Goal: Task Accomplishment & Management: Use online tool/utility

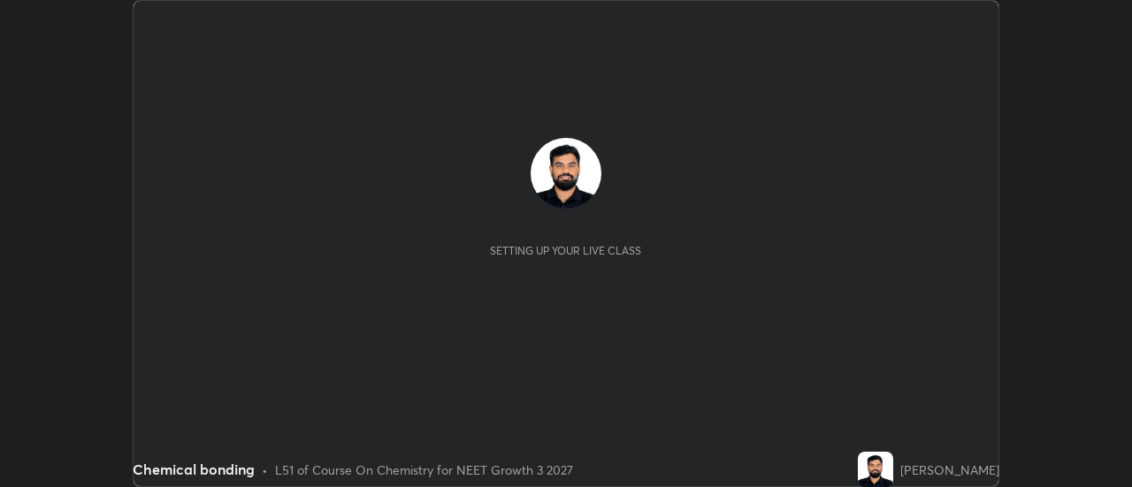
scroll to position [487, 1131]
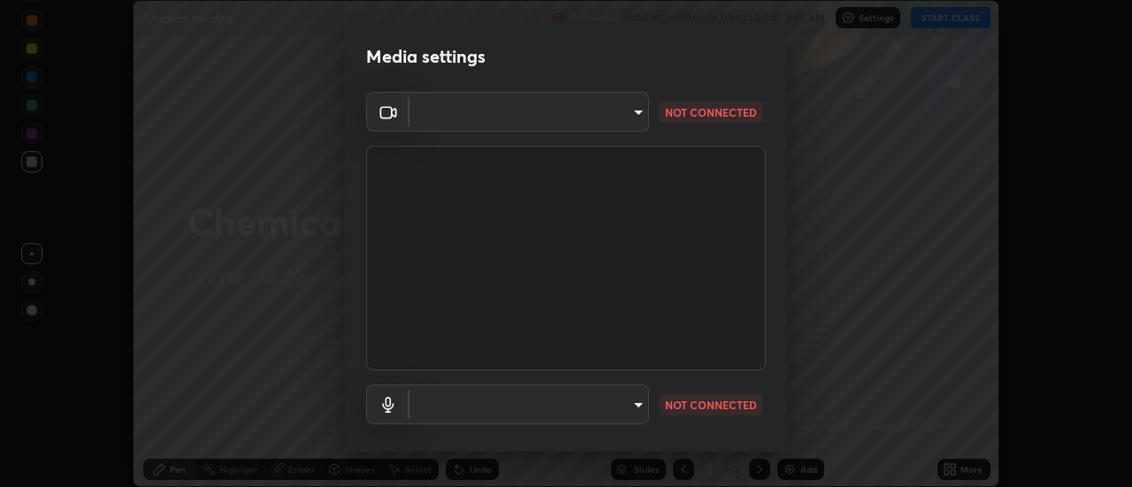
type input "bfe333e7cca1d9e9db1fa6aac5da53036145a66f3e31b3fcad697651c7badd49"
type input "f3604cd5161b48aab7881b97f2e7e6a29828c21ac58aee31058a017e89eaad76"
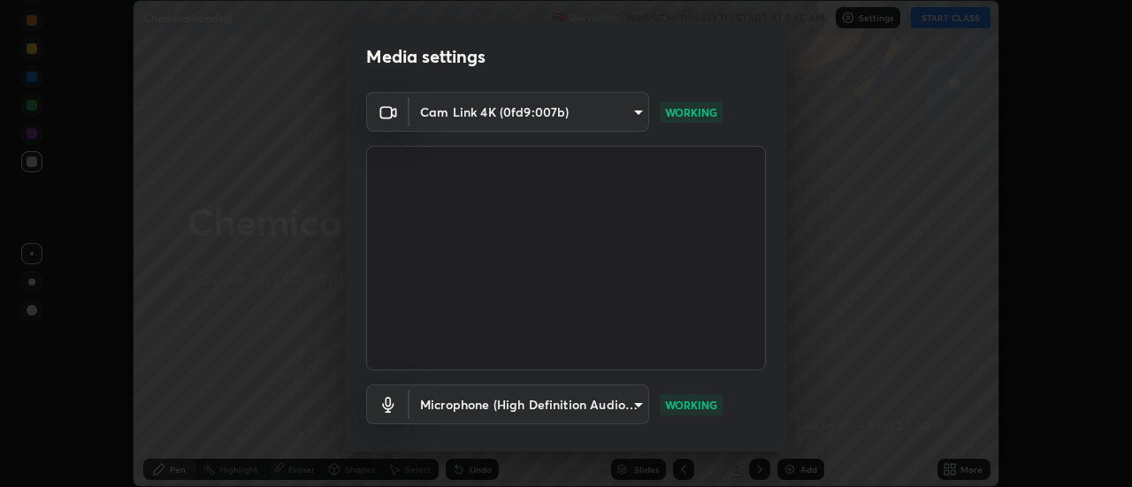
click at [617, 113] on body "Erase all Chemical bonding Recording WAS SCHEDULED TO START AT 7:45 AM Settings…" at bounding box center [566, 243] width 1132 height 487
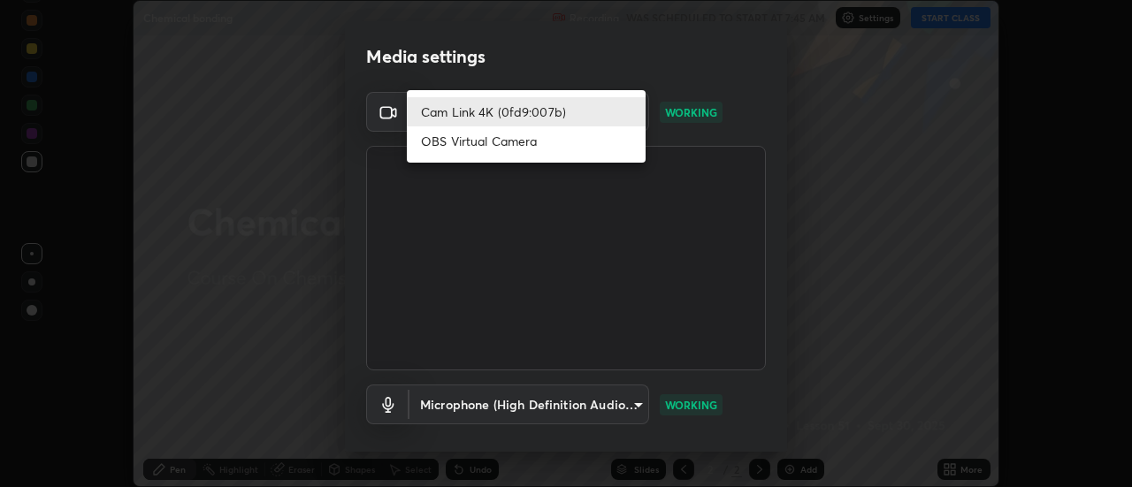
click at [562, 141] on li "OBS Virtual Camera" at bounding box center [526, 140] width 239 height 29
type input "3fb0db9b948ee014c865c74d3d253d8b81db7a3fe99a51a232c6435469281ce5"
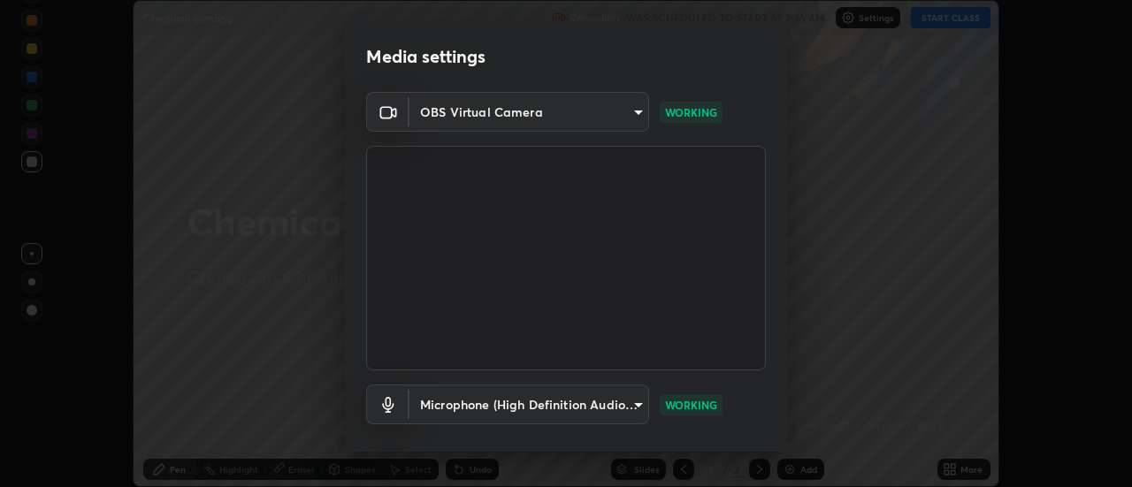
scroll to position [93, 0]
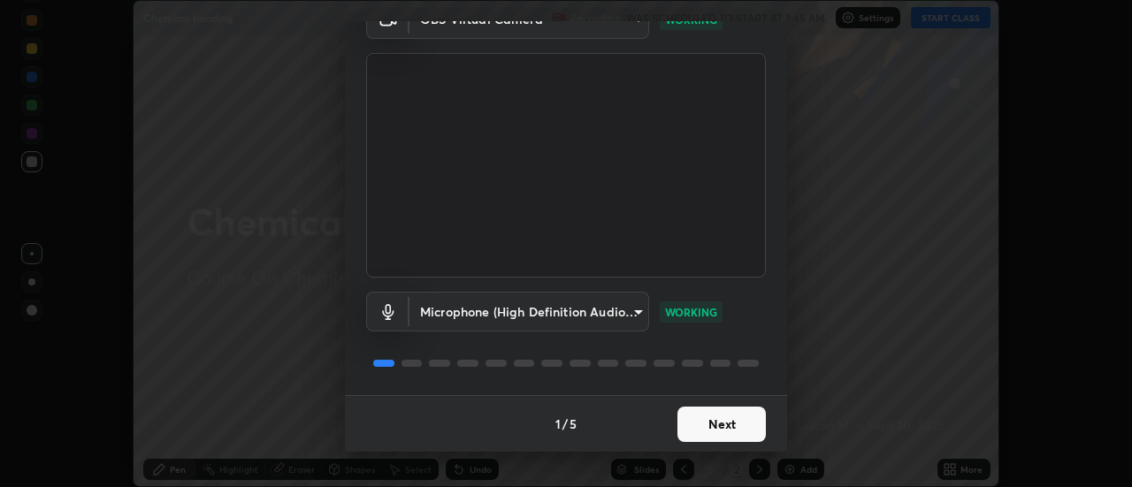
click at [710, 411] on button "Next" at bounding box center [722, 424] width 88 height 35
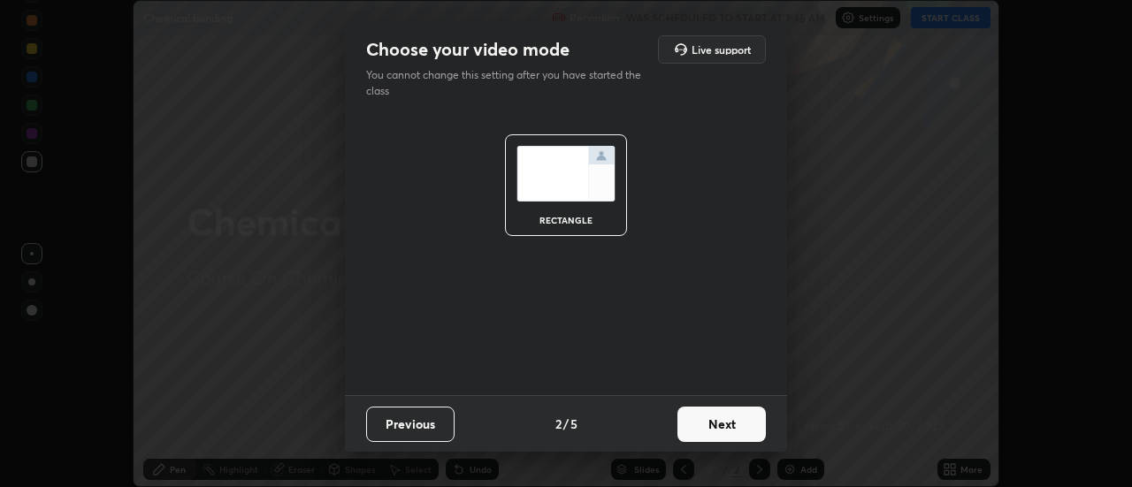
click at [701, 423] on button "Next" at bounding box center [722, 424] width 88 height 35
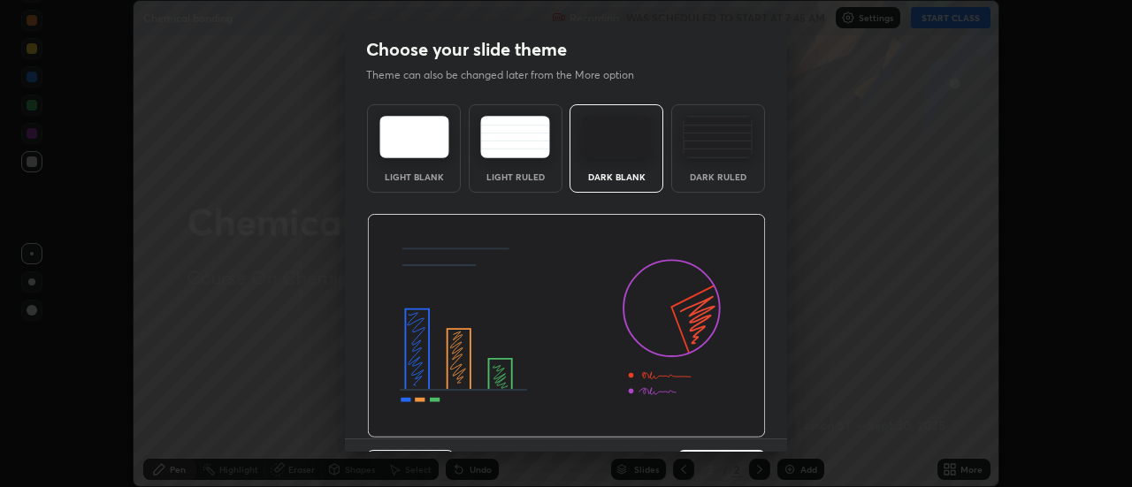
click at [703, 174] on div "Dark Ruled" at bounding box center [718, 176] width 71 height 9
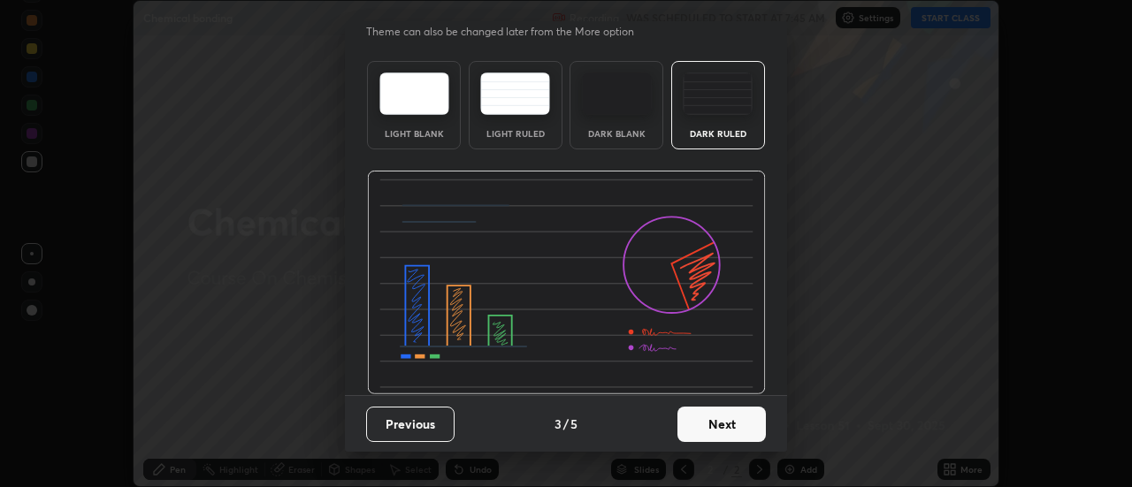
click at [708, 422] on button "Next" at bounding box center [722, 424] width 88 height 35
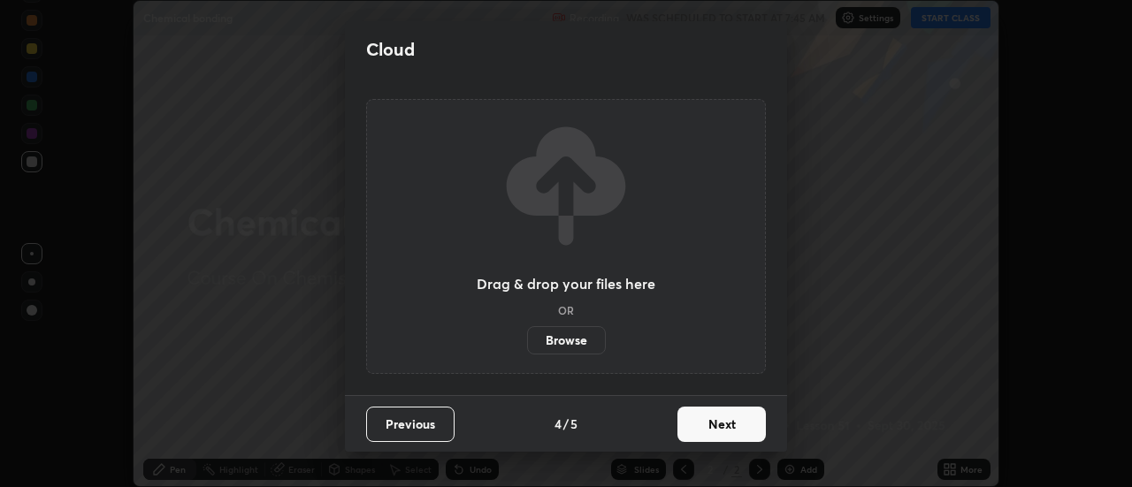
scroll to position [0, 0]
click at [703, 420] on button "Next" at bounding box center [722, 424] width 88 height 35
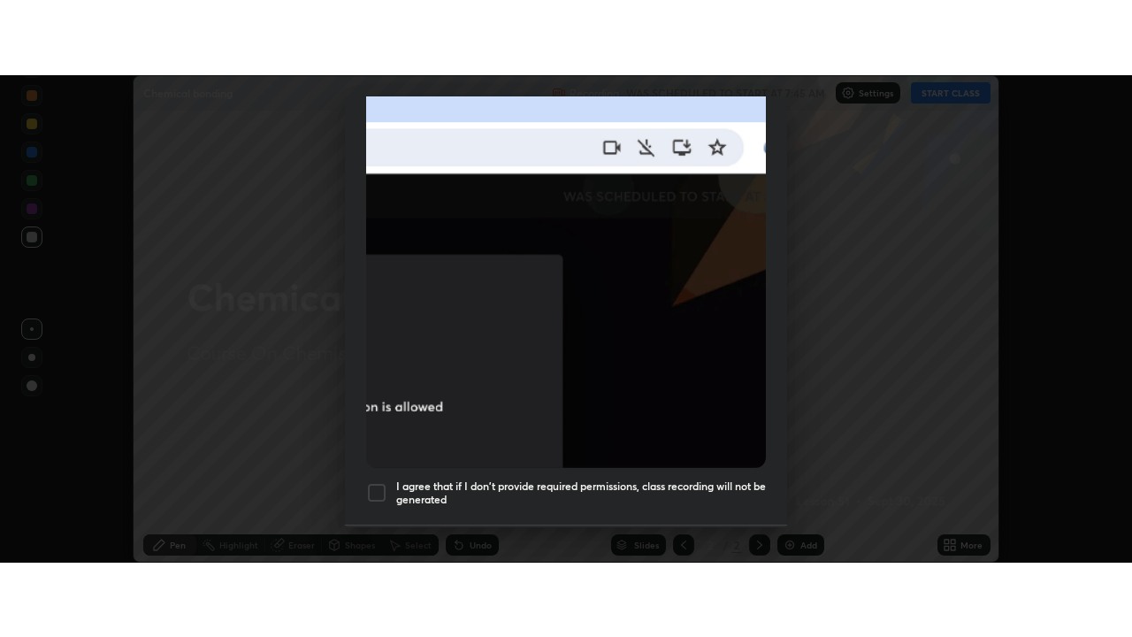
scroll to position [454, 0]
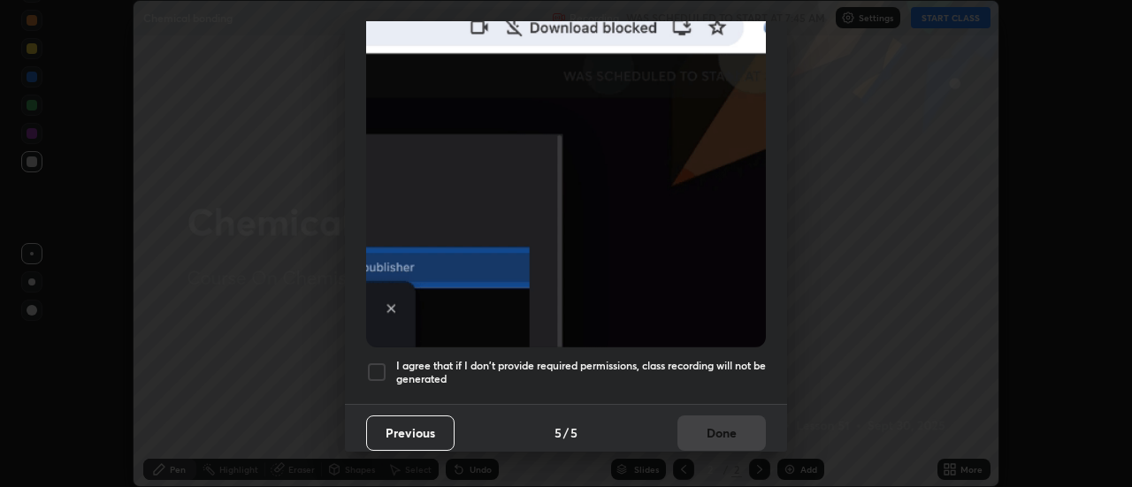
click at [662, 366] on h5 "I agree that if I don't provide required permissions, class recording will not …" at bounding box center [581, 372] width 370 height 27
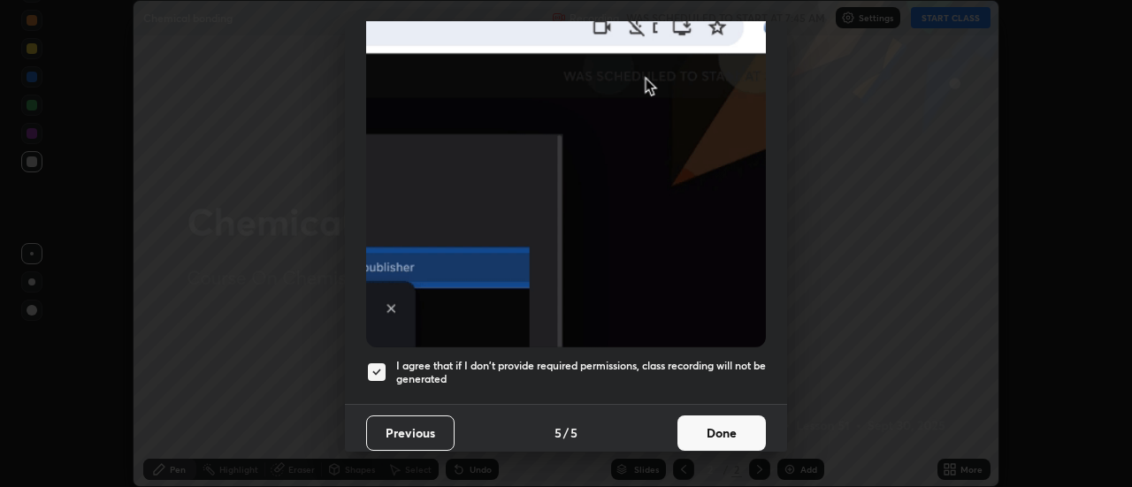
click at [707, 418] on button "Done" at bounding box center [722, 433] width 88 height 35
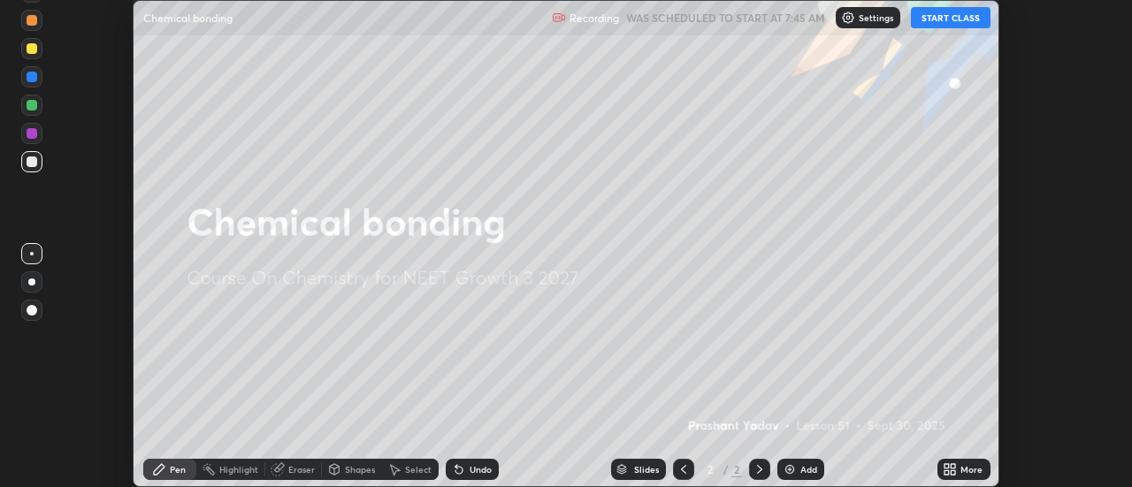
click at [965, 23] on button "START CLASS" at bounding box center [951, 17] width 80 height 21
click at [959, 469] on div "More" at bounding box center [964, 469] width 53 height 21
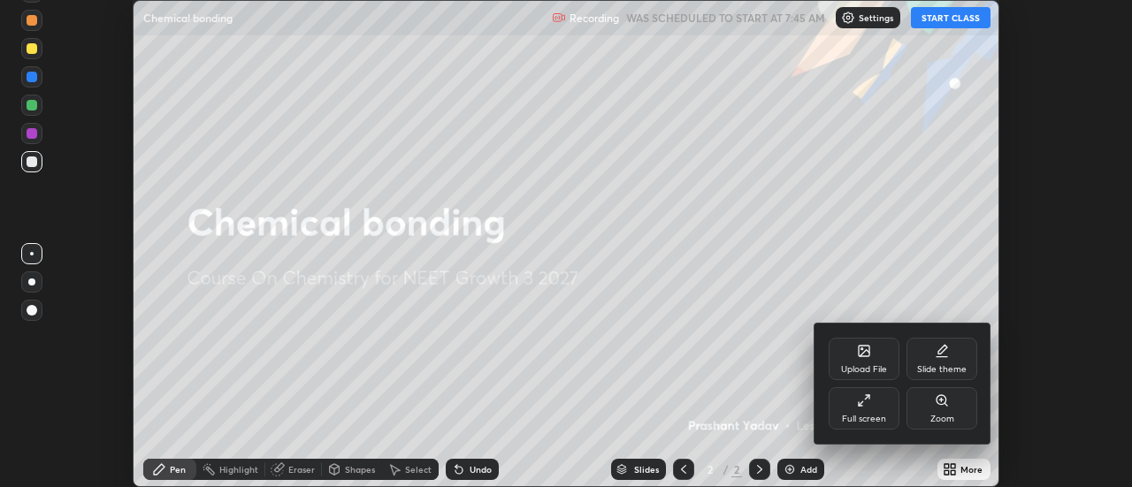
click at [877, 402] on div "Full screen" at bounding box center [864, 408] width 71 height 42
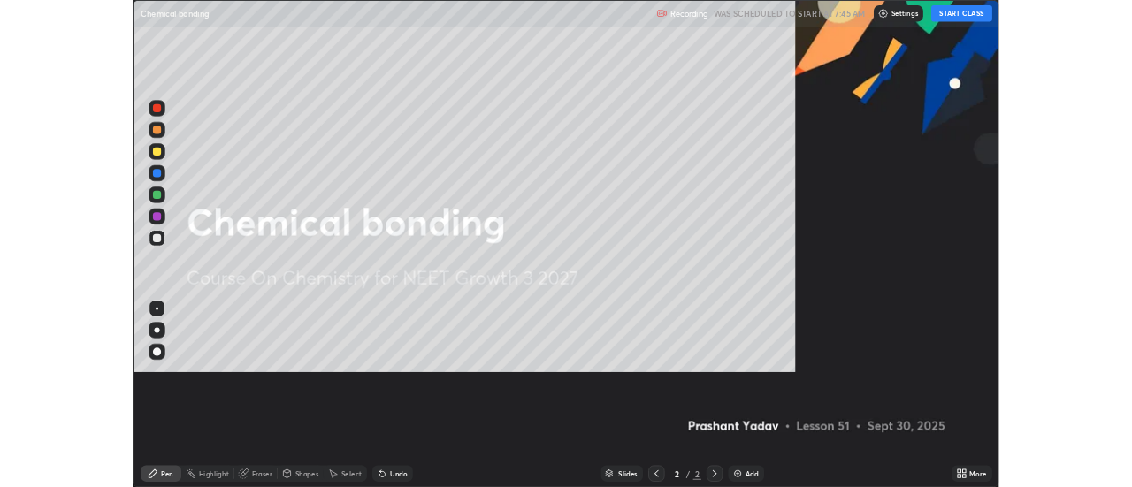
scroll to position [637, 1132]
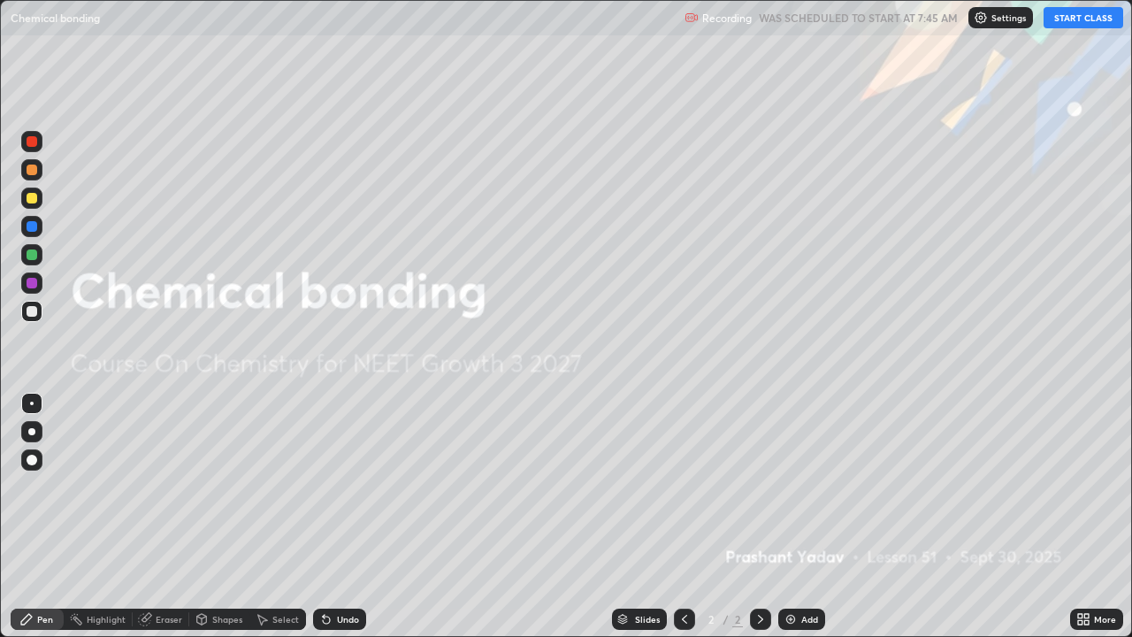
click at [801, 487] on div "Add" at bounding box center [809, 619] width 17 height 9
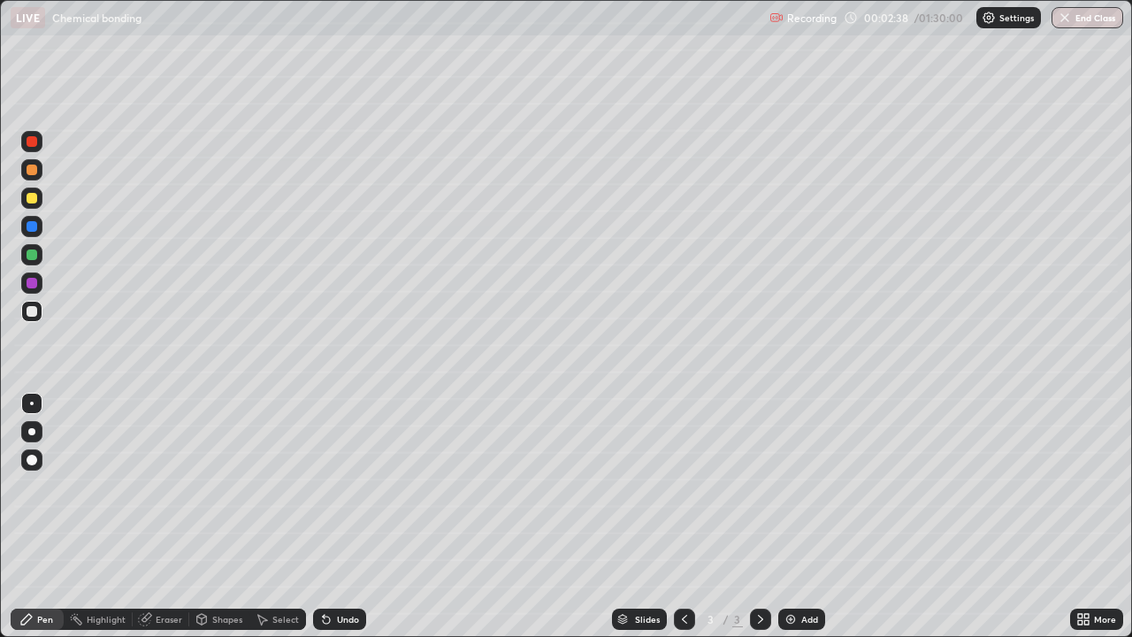
click at [165, 487] on div "Eraser" at bounding box center [169, 619] width 27 height 9
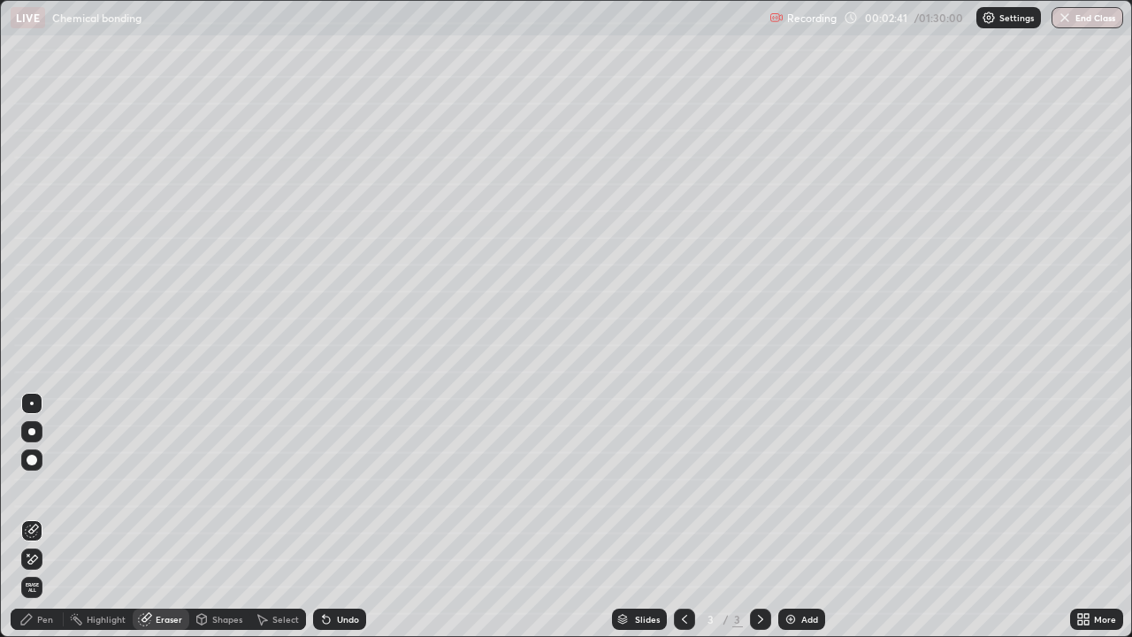
click at [49, 487] on div "Pen" at bounding box center [45, 619] width 16 height 9
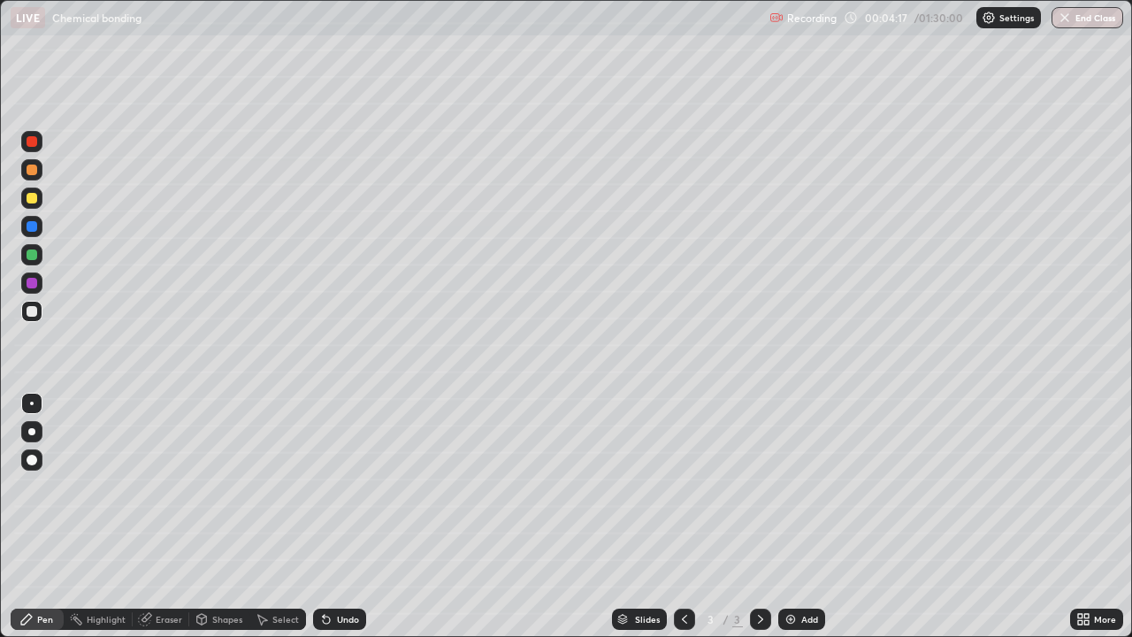
click at [785, 487] on img at bounding box center [791, 619] width 14 height 14
click at [787, 487] on div "Add" at bounding box center [801, 619] width 47 height 21
click at [793, 487] on img at bounding box center [791, 619] width 14 height 14
click at [785, 487] on img at bounding box center [791, 619] width 14 height 14
click at [331, 487] on div "Undo" at bounding box center [339, 619] width 53 height 21
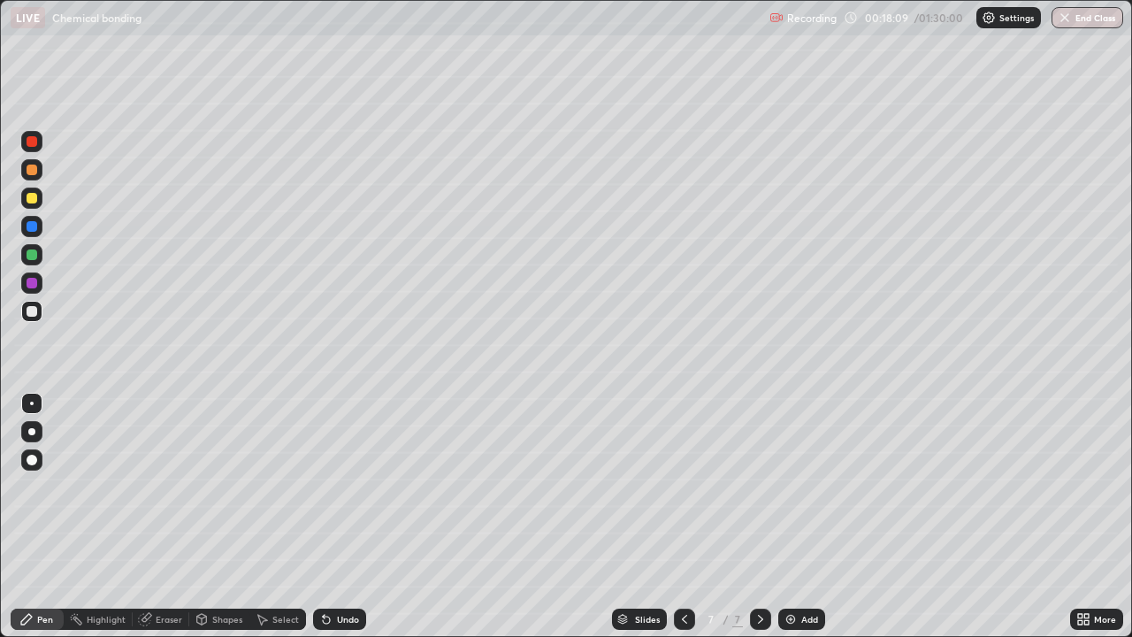
click at [333, 487] on div "Undo" at bounding box center [339, 619] width 53 height 21
click at [162, 487] on div "Eraser" at bounding box center [169, 619] width 27 height 9
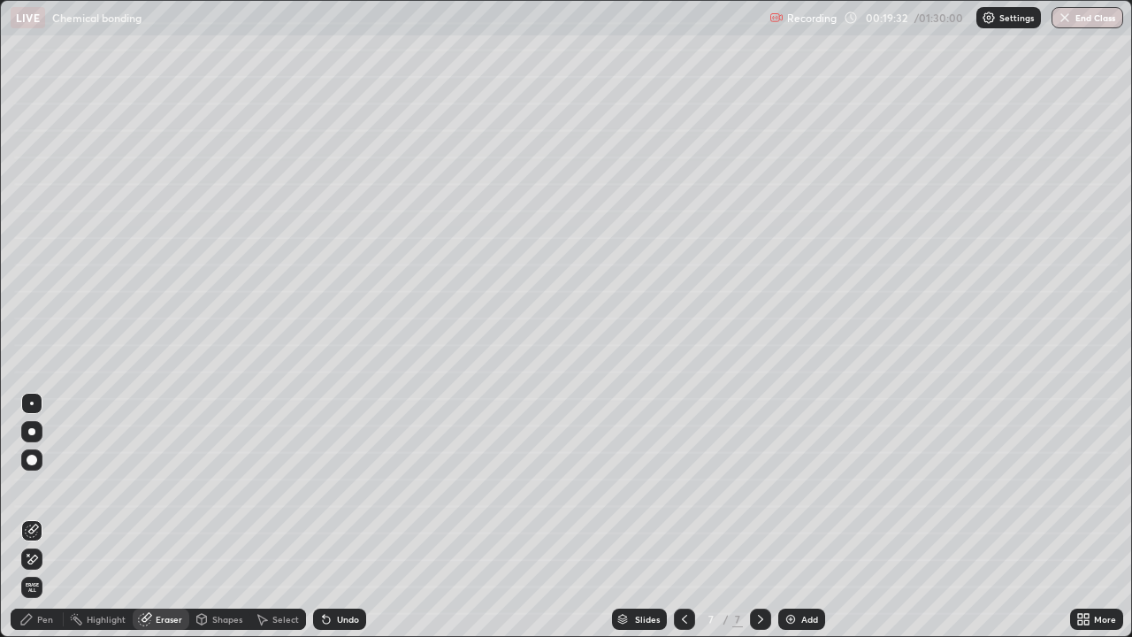
click at [50, 487] on div "Pen" at bounding box center [45, 619] width 16 height 9
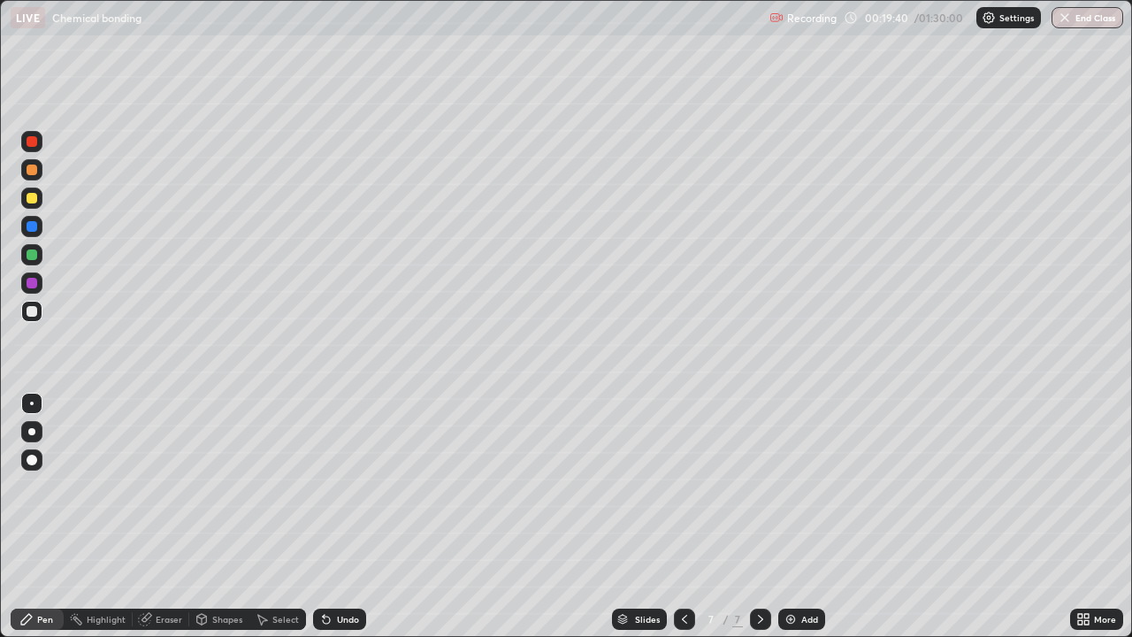
click at [172, 487] on div "Eraser" at bounding box center [161, 619] width 57 height 21
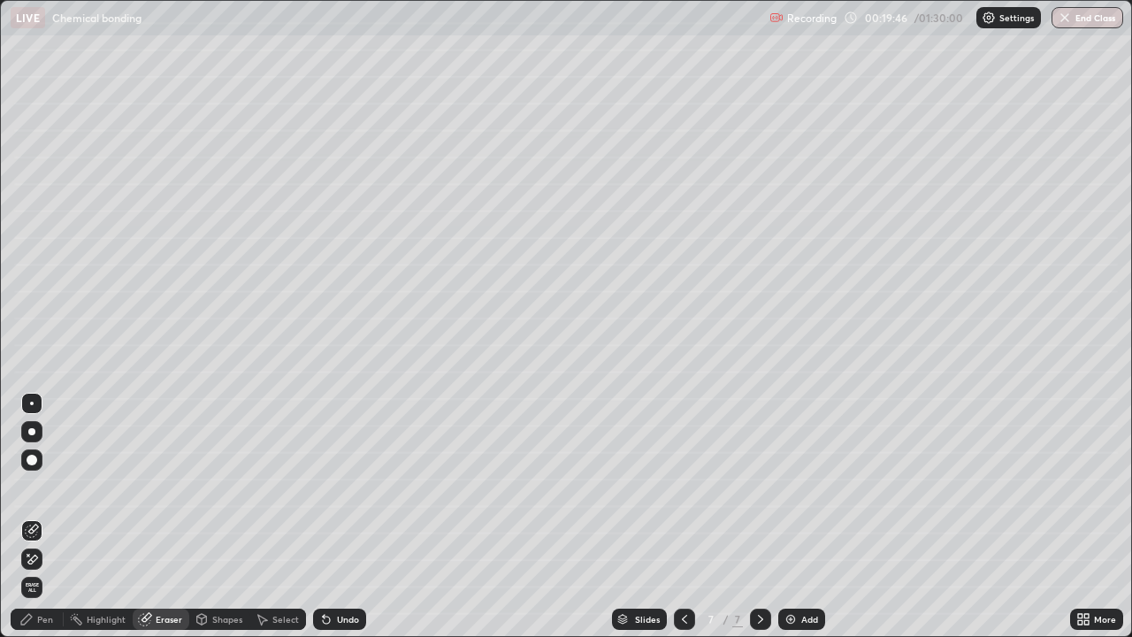
click at [43, 487] on div "Pen" at bounding box center [37, 619] width 53 height 21
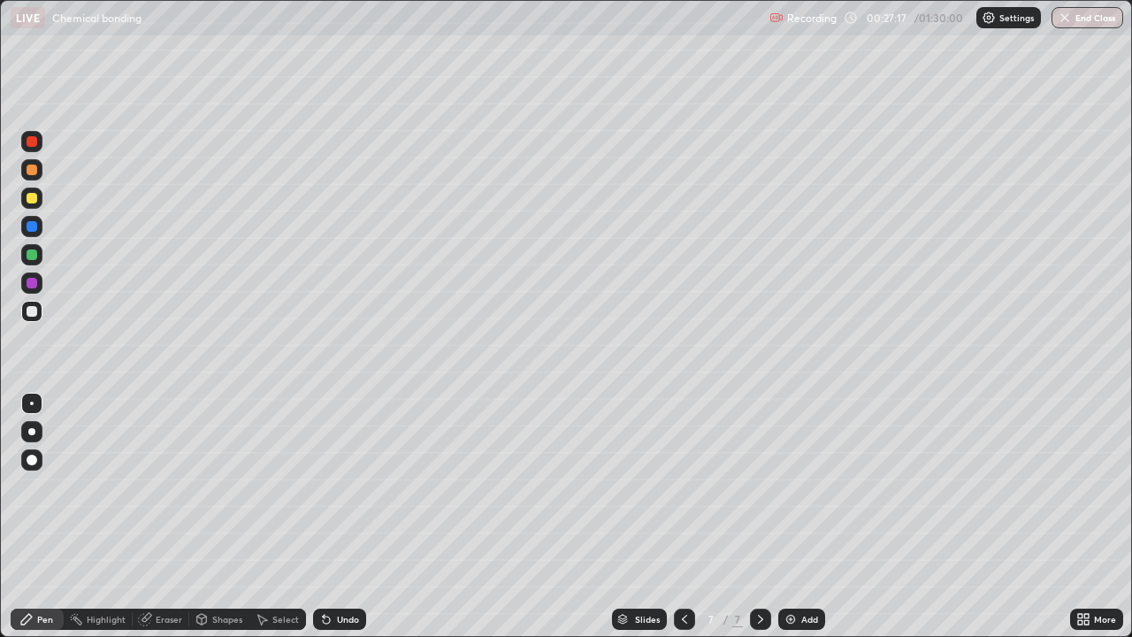
click at [791, 487] on img at bounding box center [791, 619] width 14 height 14
click at [343, 487] on div "Undo" at bounding box center [348, 619] width 22 height 9
click at [337, 487] on div "Undo" at bounding box center [339, 619] width 53 height 21
click at [339, 487] on div "Undo" at bounding box center [348, 619] width 22 height 9
click at [338, 487] on div "Undo" at bounding box center [348, 619] width 22 height 9
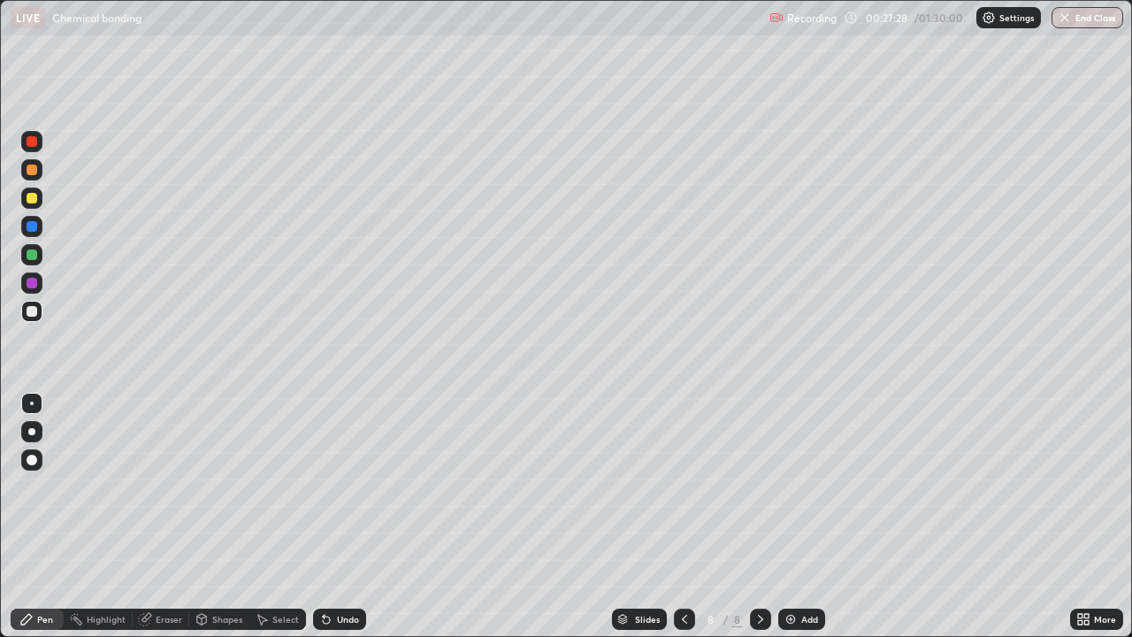
click at [223, 487] on div "Shapes" at bounding box center [227, 619] width 30 height 9
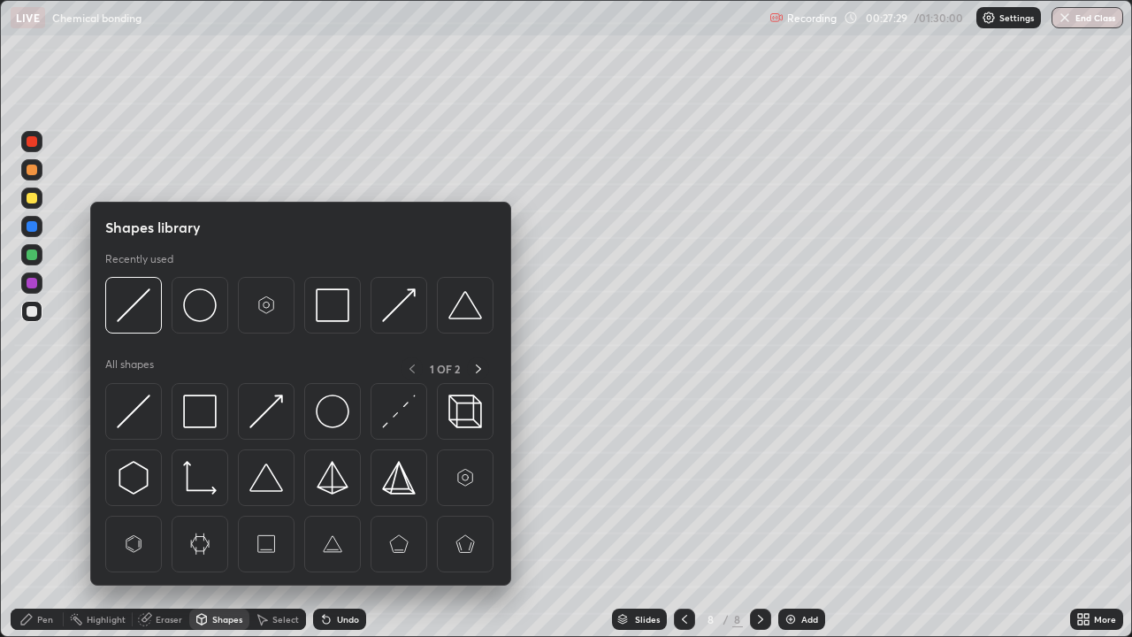
click at [329, 412] on img at bounding box center [333, 412] width 34 height 34
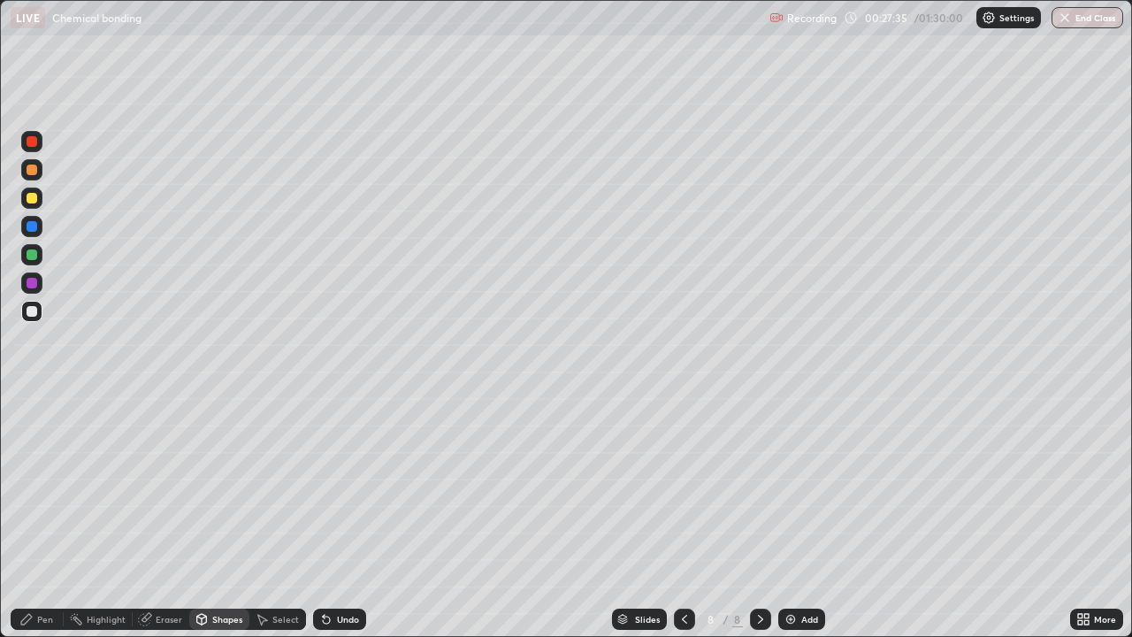
click at [343, 487] on div "Undo" at bounding box center [339, 619] width 53 height 21
click at [43, 487] on div "Pen" at bounding box center [45, 619] width 16 height 9
click at [222, 487] on div "Shapes" at bounding box center [227, 619] width 30 height 9
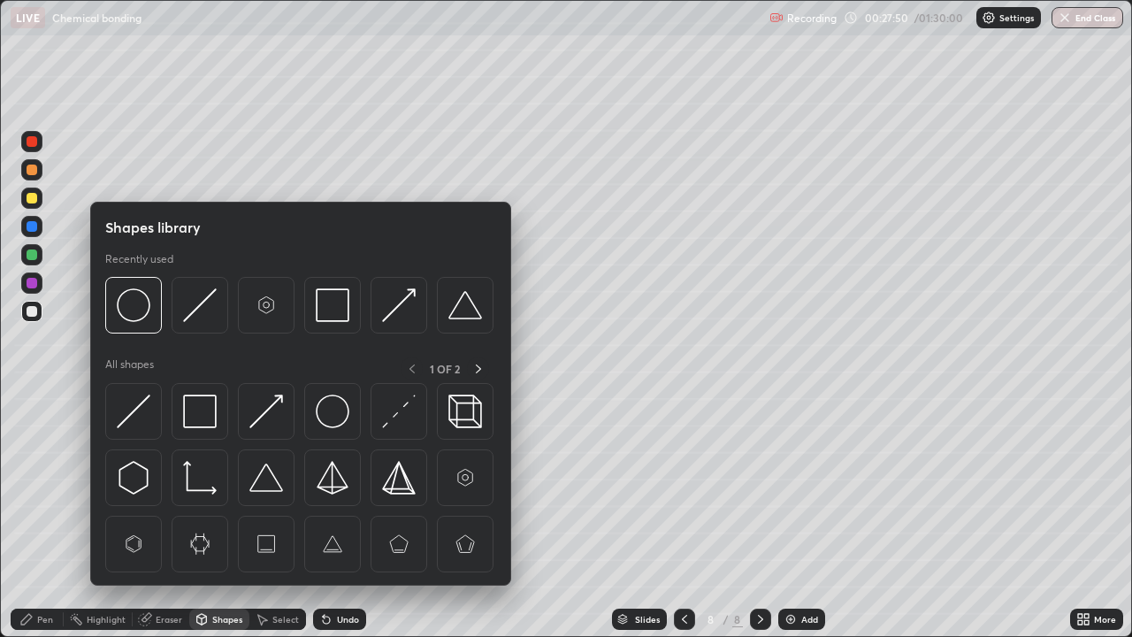
click at [328, 425] on img at bounding box center [333, 412] width 34 height 34
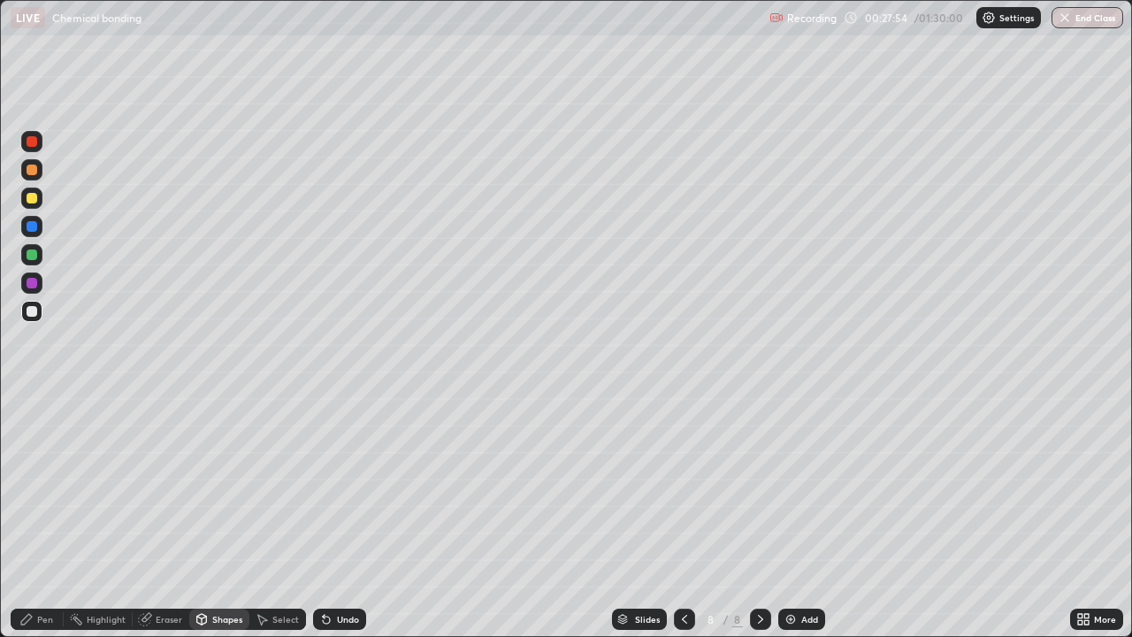
click at [45, 487] on div "Pen" at bounding box center [45, 619] width 16 height 9
click at [331, 487] on icon at bounding box center [326, 619] width 14 height 14
click at [784, 487] on img at bounding box center [791, 619] width 14 height 14
click at [791, 487] on img at bounding box center [791, 619] width 14 height 14
click at [340, 487] on div "Undo" at bounding box center [348, 619] width 22 height 9
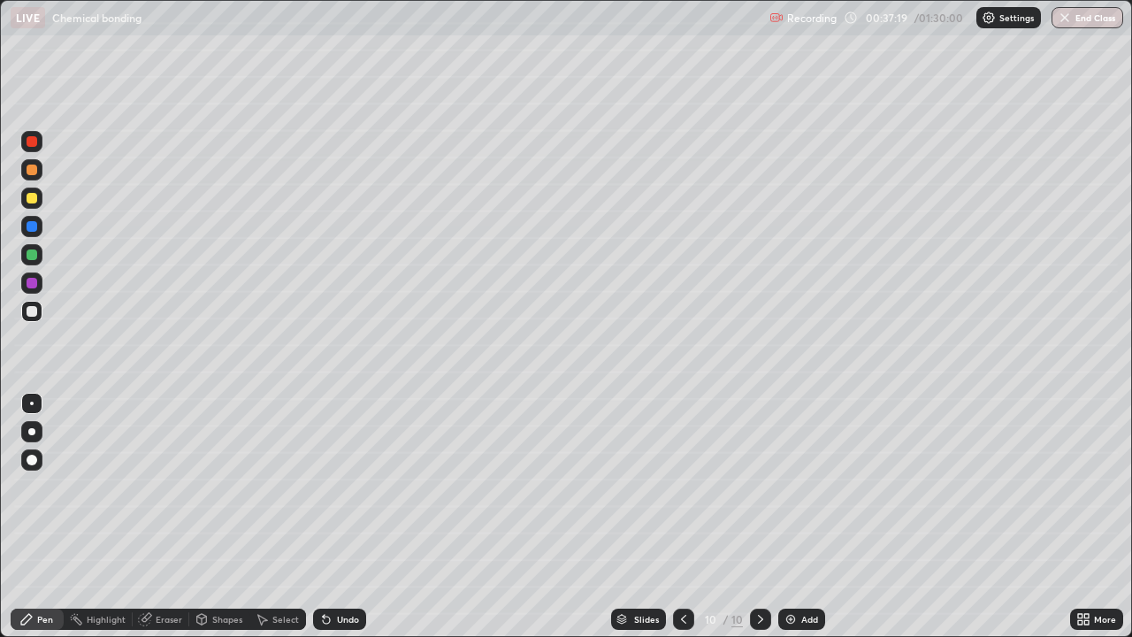
click at [337, 487] on div "Undo" at bounding box center [348, 619] width 22 height 9
click at [786, 487] on img at bounding box center [791, 619] width 14 height 14
click at [787, 487] on div "Add" at bounding box center [801, 619] width 47 height 21
click at [39, 170] on div at bounding box center [31, 169] width 21 height 21
click at [789, 487] on img at bounding box center [791, 619] width 14 height 14
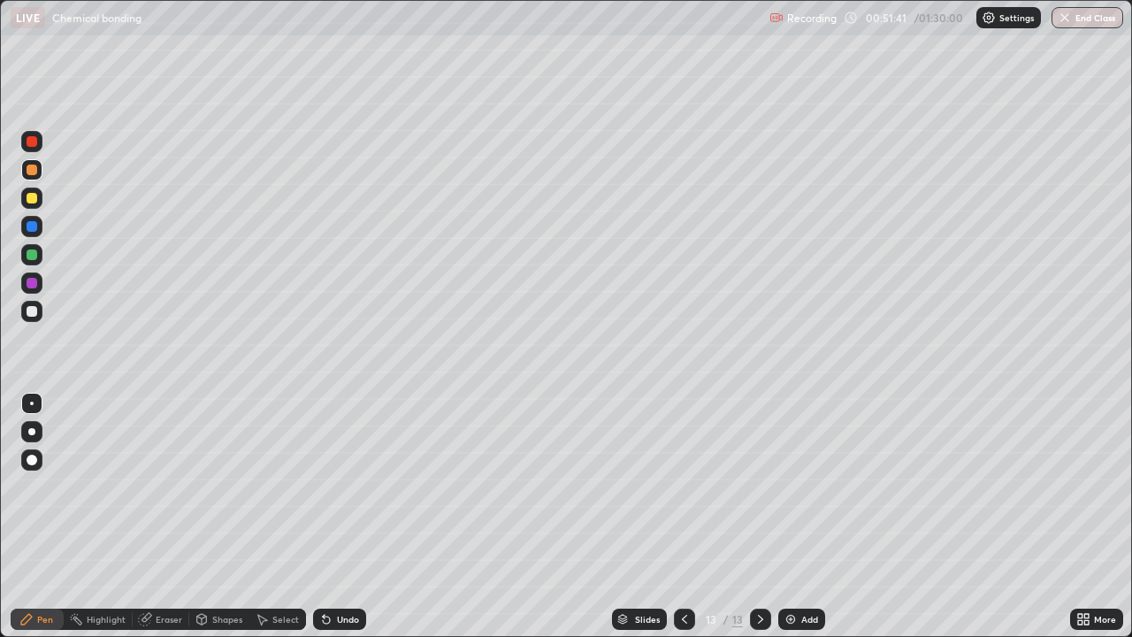
click at [342, 487] on div "Undo" at bounding box center [348, 619] width 22 height 9
click at [343, 487] on div "Undo" at bounding box center [348, 619] width 22 height 9
click at [785, 487] on img at bounding box center [791, 619] width 14 height 14
click at [325, 487] on icon at bounding box center [326, 620] width 7 height 7
click at [324, 487] on icon at bounding box center [326, 620] width 7 height 7
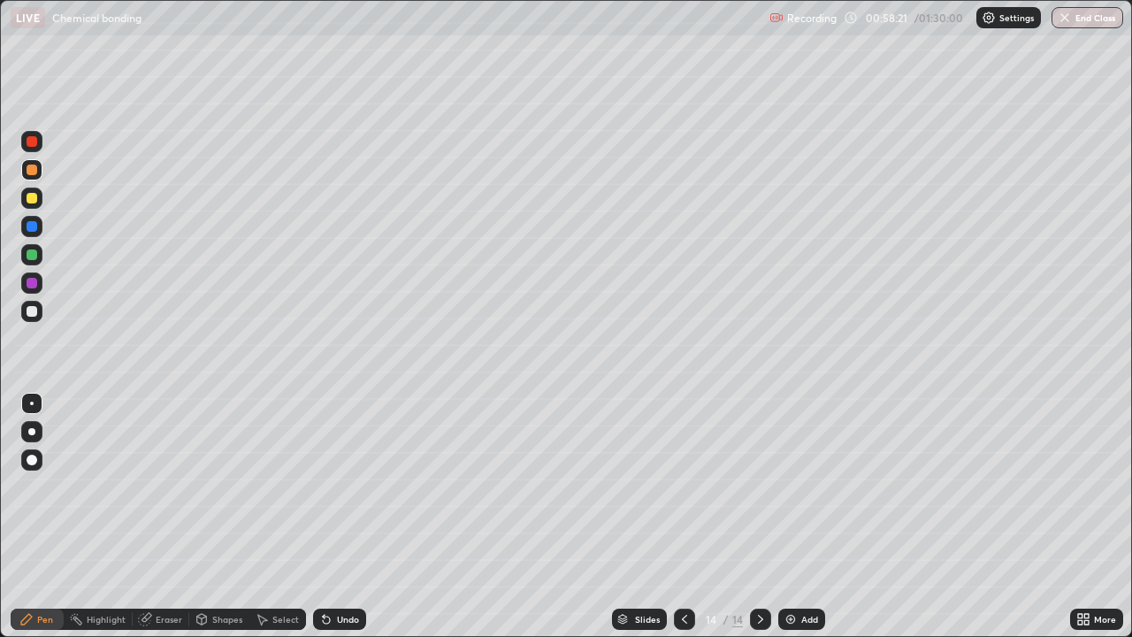
click at [324, 487] on icon at bounding box center [326, 620] width 7 height 7
click at [329, 487] on div "Undo" at bounding box center [339, 619] width 53 height 21
click at [331, 487] on div "Undo" at bounding box center [339, 619] width 53 height 21
click at [333, 487] on div "Undo" at bounding box center [336, 619] width 60 height 35
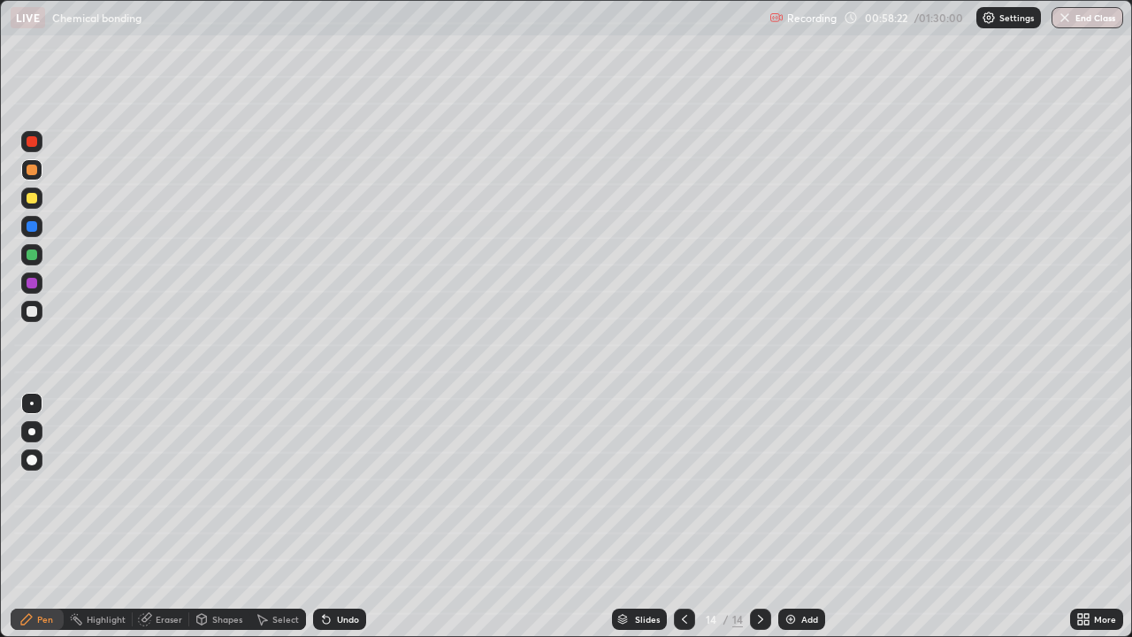
click at [326, 487] on div "Undo" at bounding box center [336, 619] width 60 height 35
click at [354, 487] on div "Undo" at bounding box center [339, 619] width 53 height 21
click at [331, 487] on div "Undo" at bounding box center [339, 619] width 53 height 21
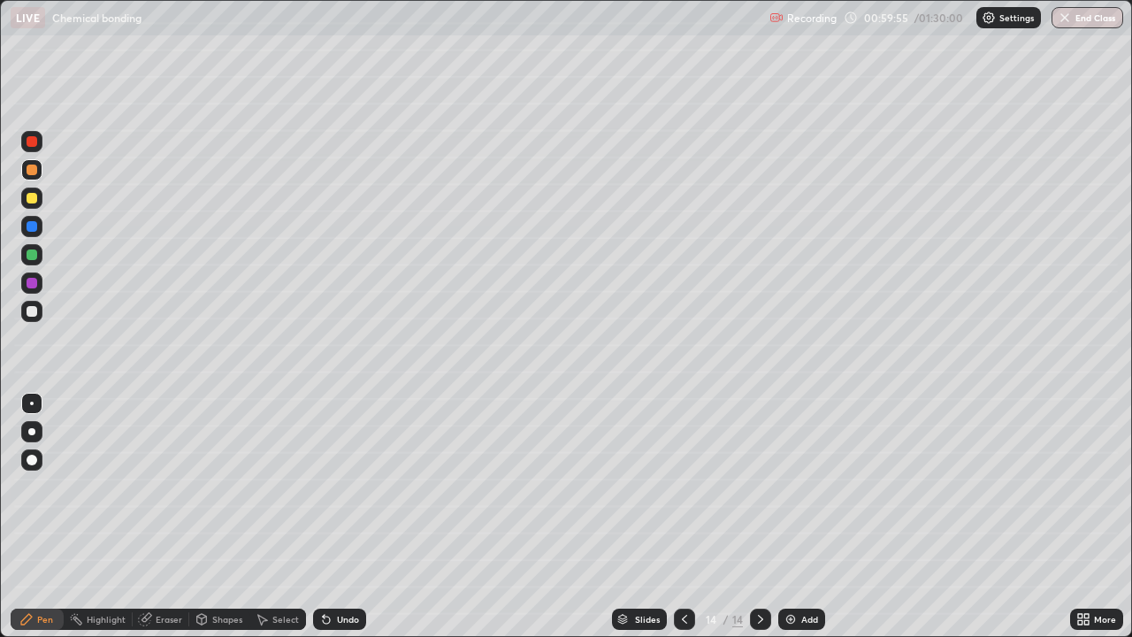
click at [331, 487] on div "Undo" at bounding box center [339, 619] width 53 height 21
click at [797, 487] on div "Add" at bounding box center [801, 619] width 47 height 21
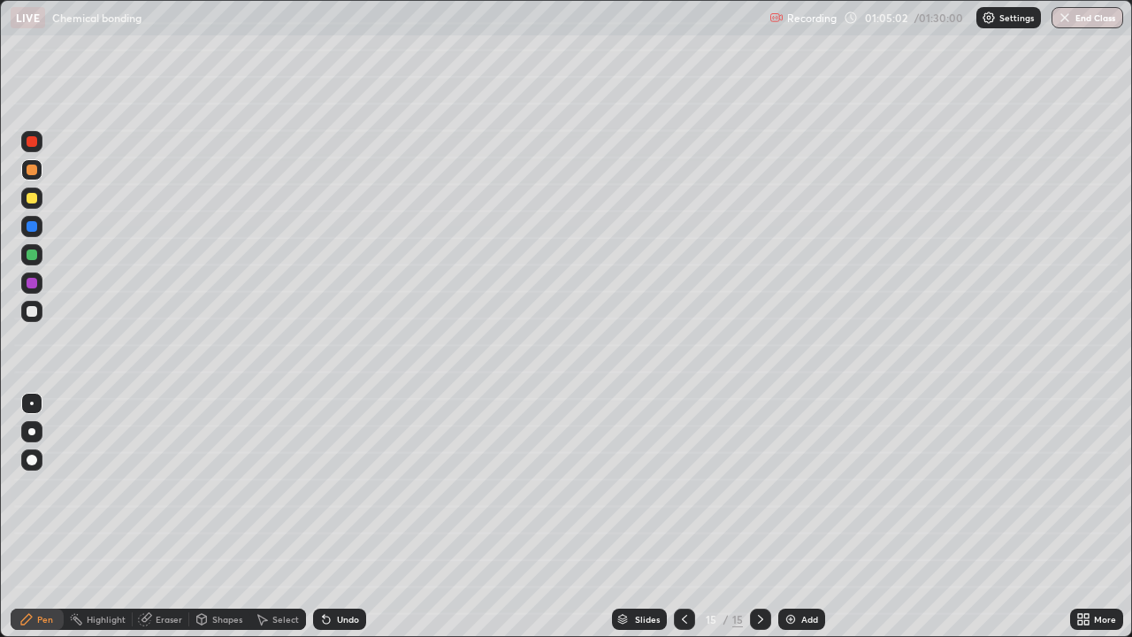
click at [790, 487] on img at bounding box center [791, 619] width 14 height 14
click at [352, 487] on div "Undo" at bounding box center [348, 619] width 22 height 9
click at [351, 487] on div "Undo" at bounding box center [348, 619] width 22 height 9
click at [356, 487] on div "Undo" at bounding box center [348, 619] width 22 height 9
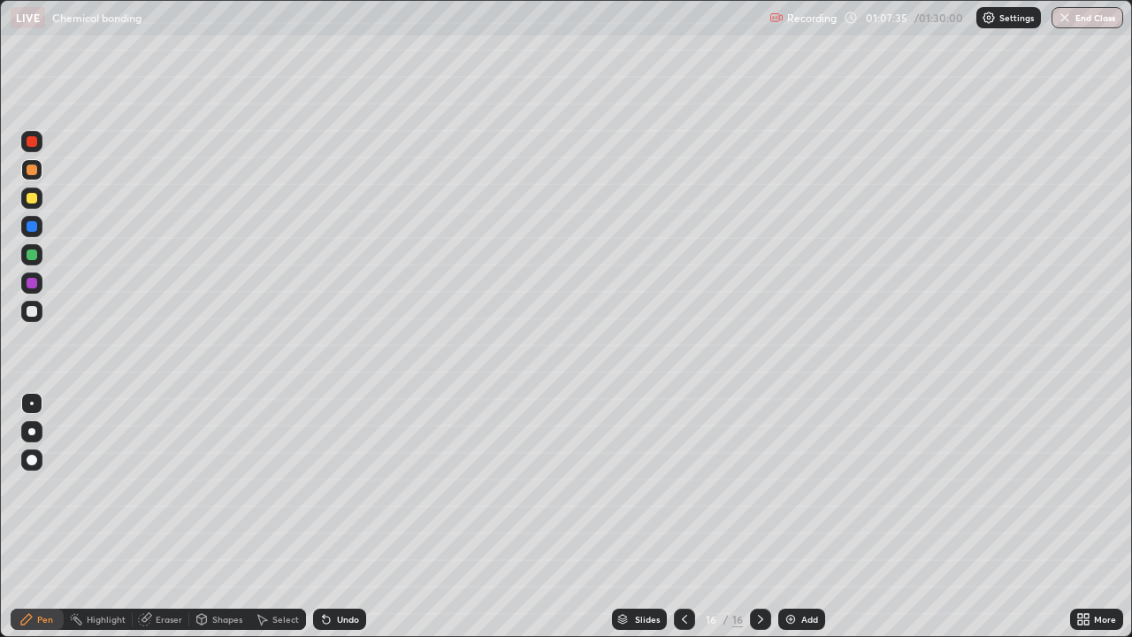
click at [333, 487] on div "Undo" at bounding box center [339, 619] width 53 height 21
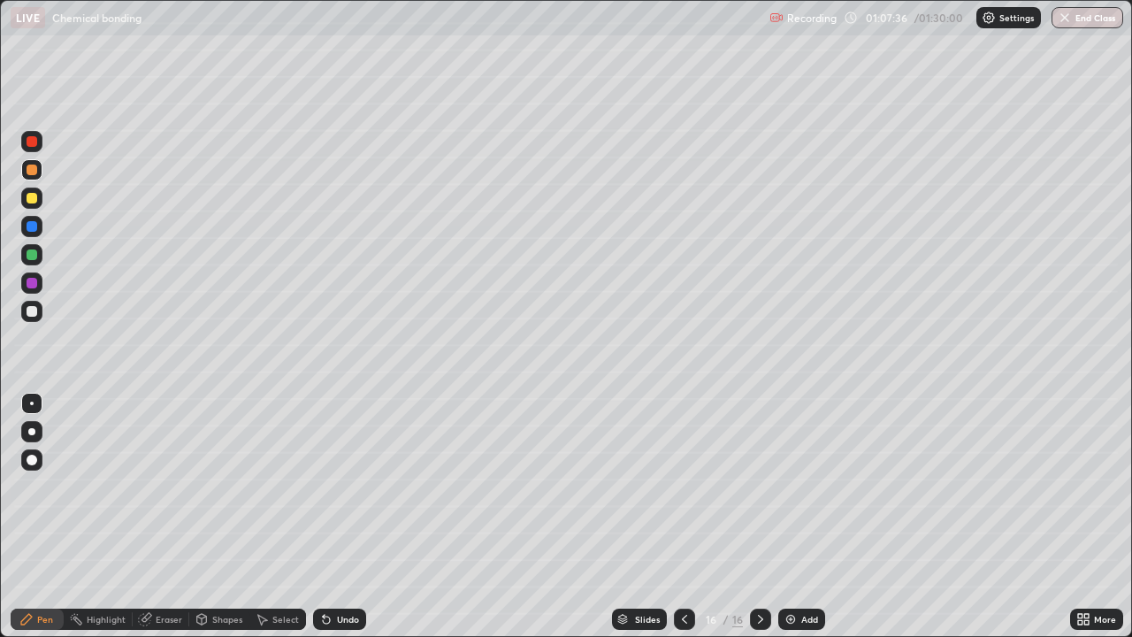
click at [332, 487] on div "Undo" at bounding box center [339, 619] width 53 height 21
click at [326, 487] on icon at bounding box center [326, 620] width 7 height 7
click at [790, 487] on div "Add" at bounding box center [801, 619] width 47 height 21
click at [683, 487] on icon at bounding box center [685, 619] width 14 height 14
click at [756, 487] on icon at bounding box center [761, 619] width 14 height 14
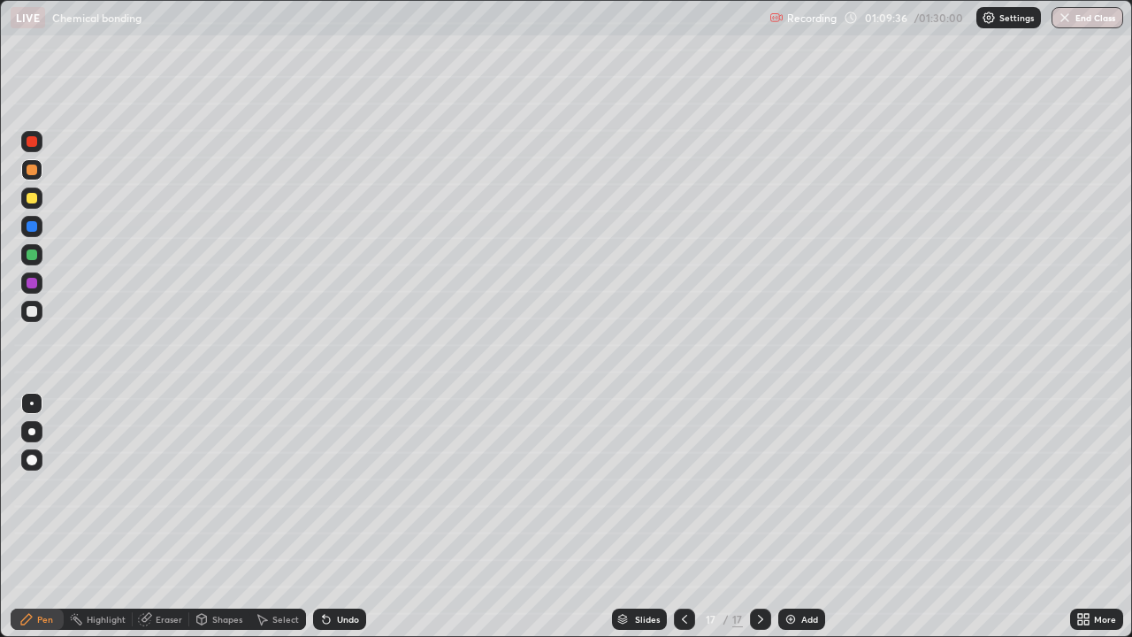
click at [681, 487] on icon at bounding box center [685, 619] width 14 height 14
click at [761, 487] on div at bounding box center [760, 619] width 21 height 21
click at [797, 487] on div "Add" at bounding box center [801, 619] width 47 height 21
click at [1094, 25] on button "End Class" at bounding box center [1088, 17] width 72 height 21
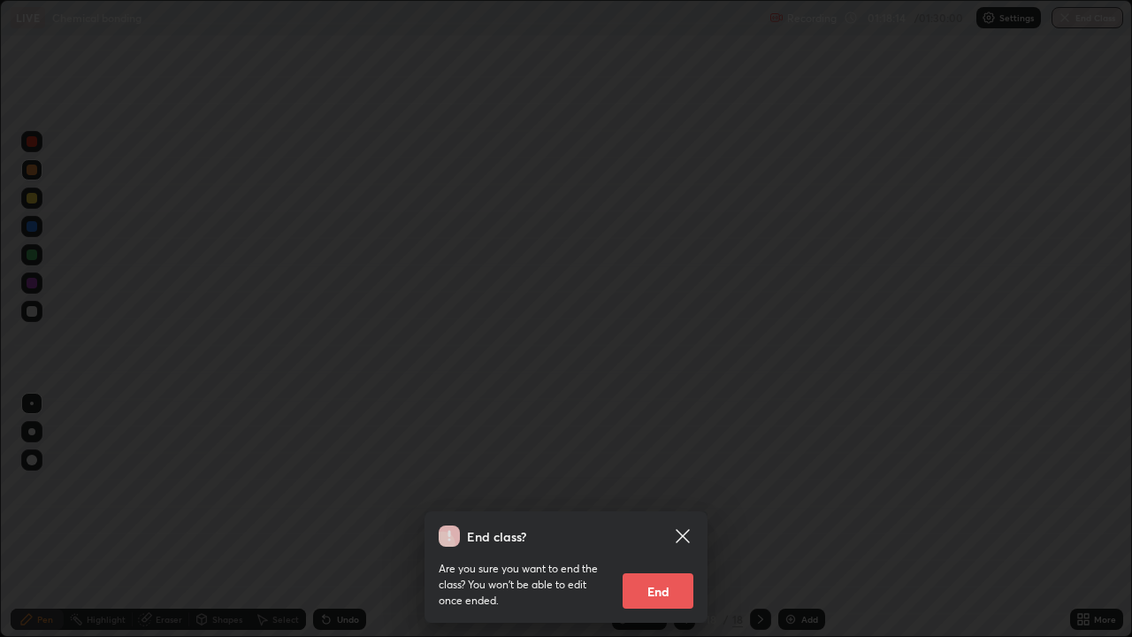
click at [671, 487] on button "End" at bounding box center [658, 590] width 71 height 35
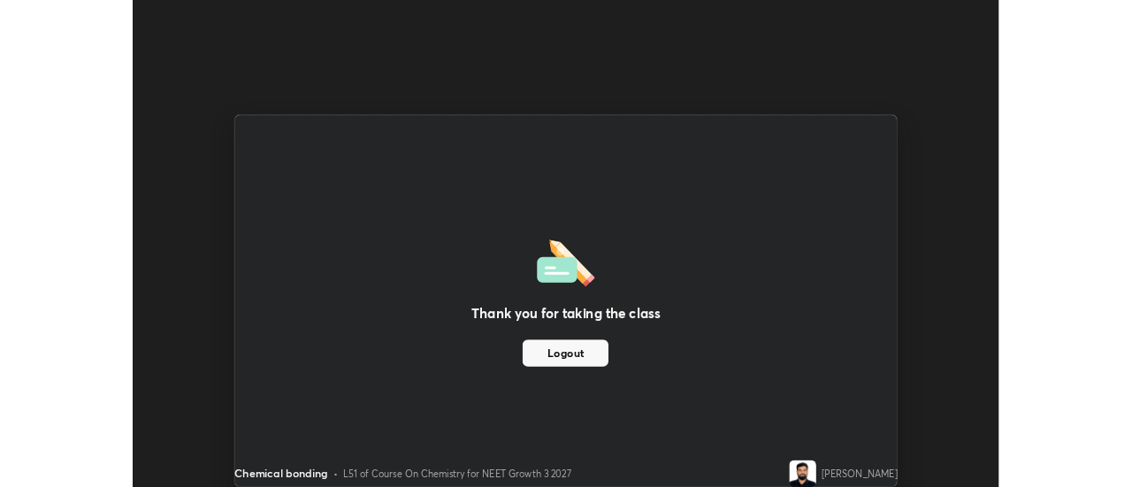
scroll to position [87970, 87325]
